Goal: Navigation & Orientation: Find specific page/section

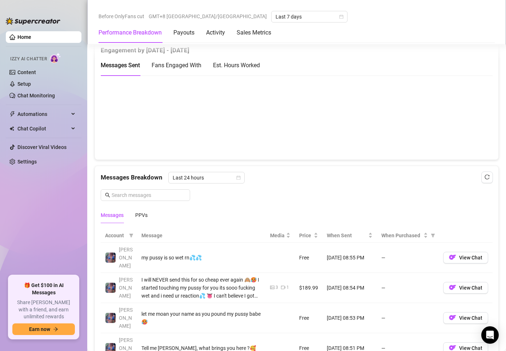
scroll to position [400, 0]
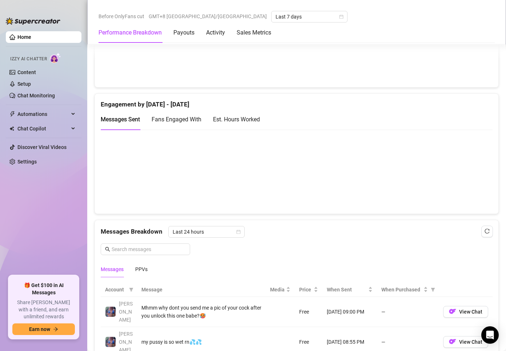
scroll to position [436, 0]
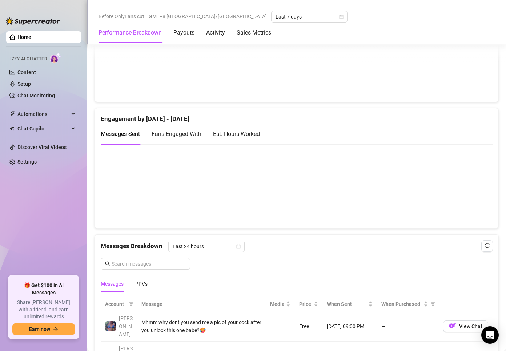
click at [337, 24] on div "Performance Breakdown Payouts Activity Sales Metrics" at bounding box center [296, 33] width 396 height 20
